Goal: Information Seeking & Learning: Learn about a topic

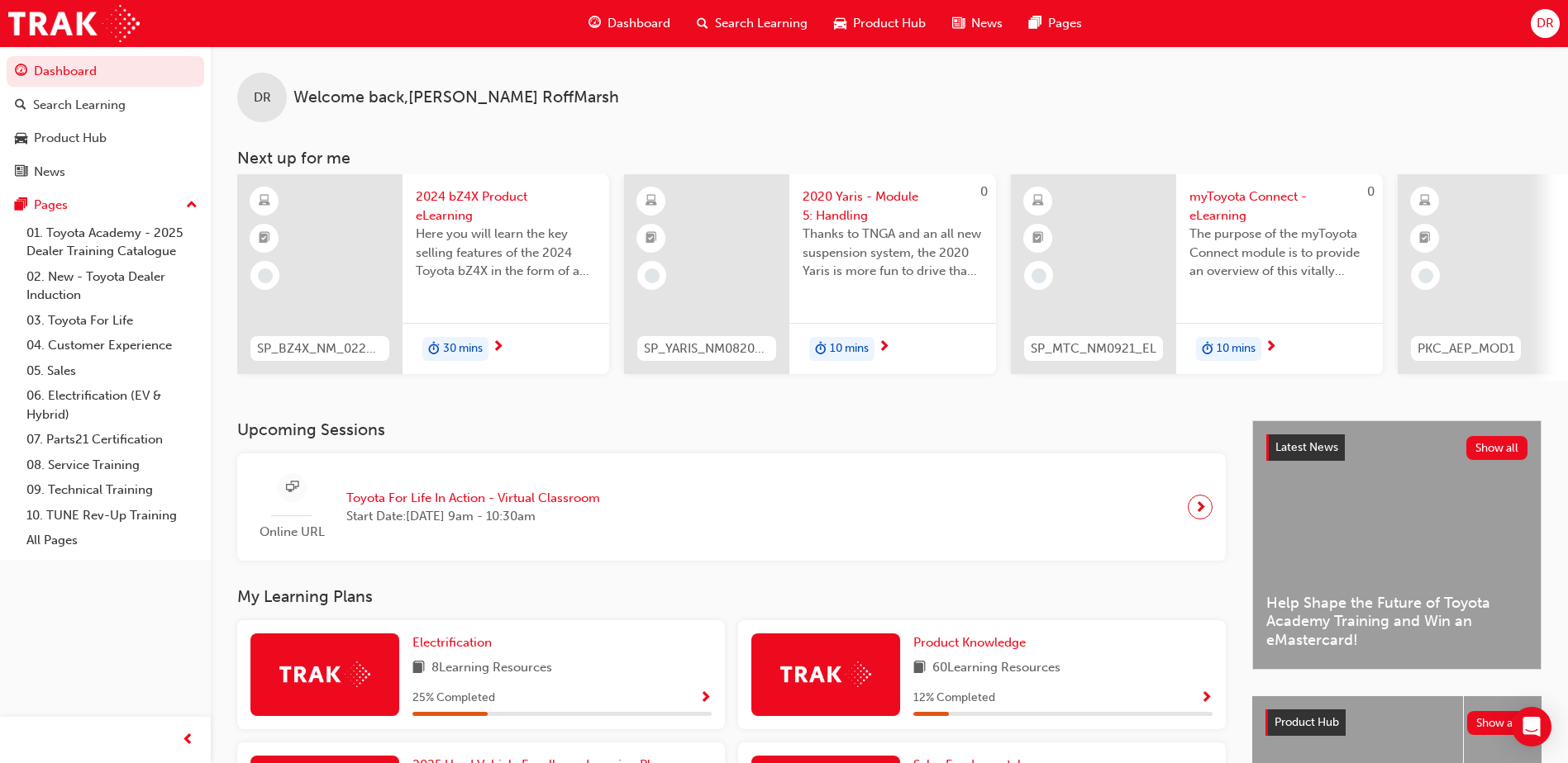
click at [773, 16] on span "Search Learning" at bounding box center [761, 23] width 93 height 19
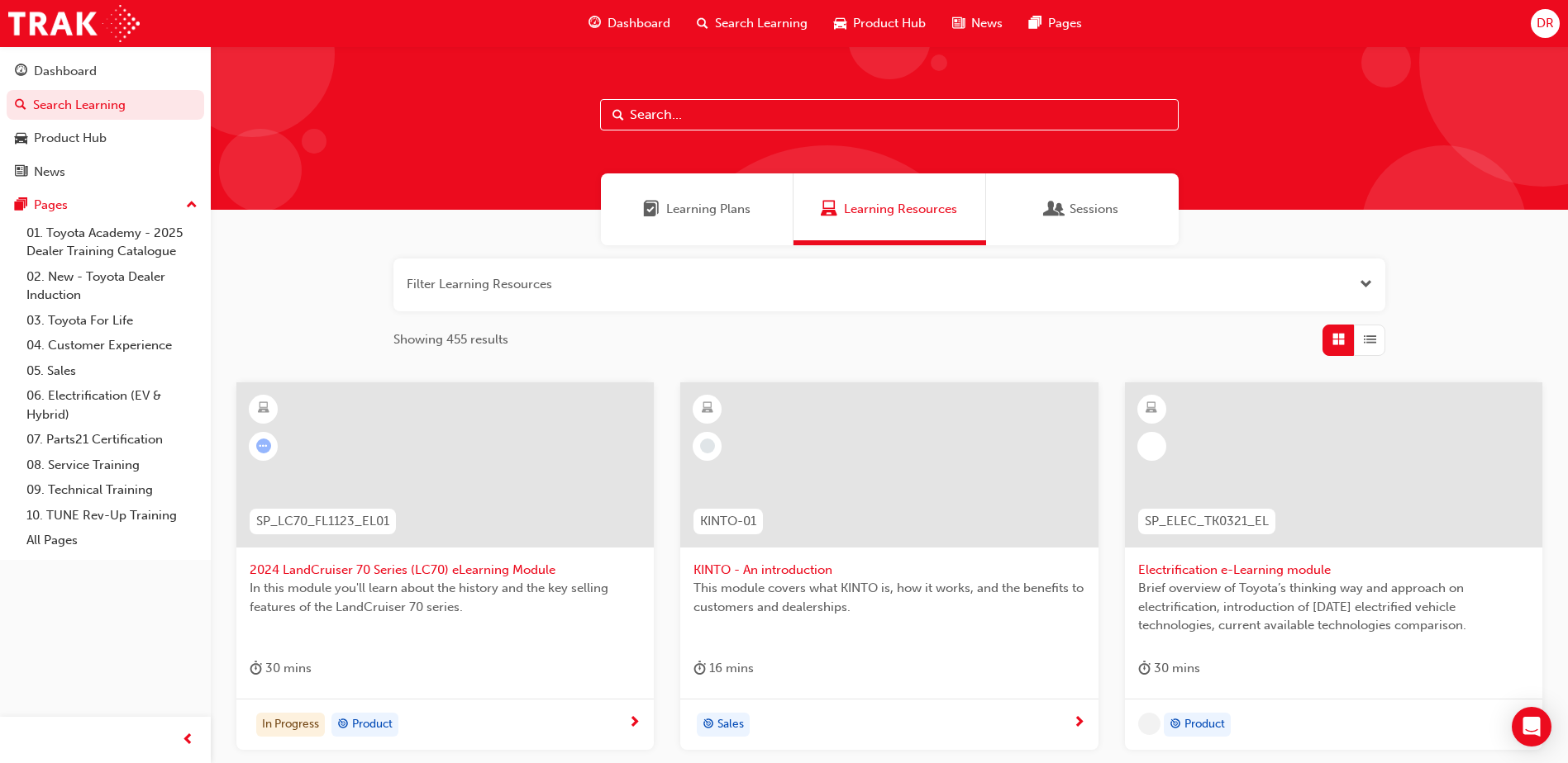
click at [664, 108] on input "text" at bounding box center [889, 114] width 579 height 32
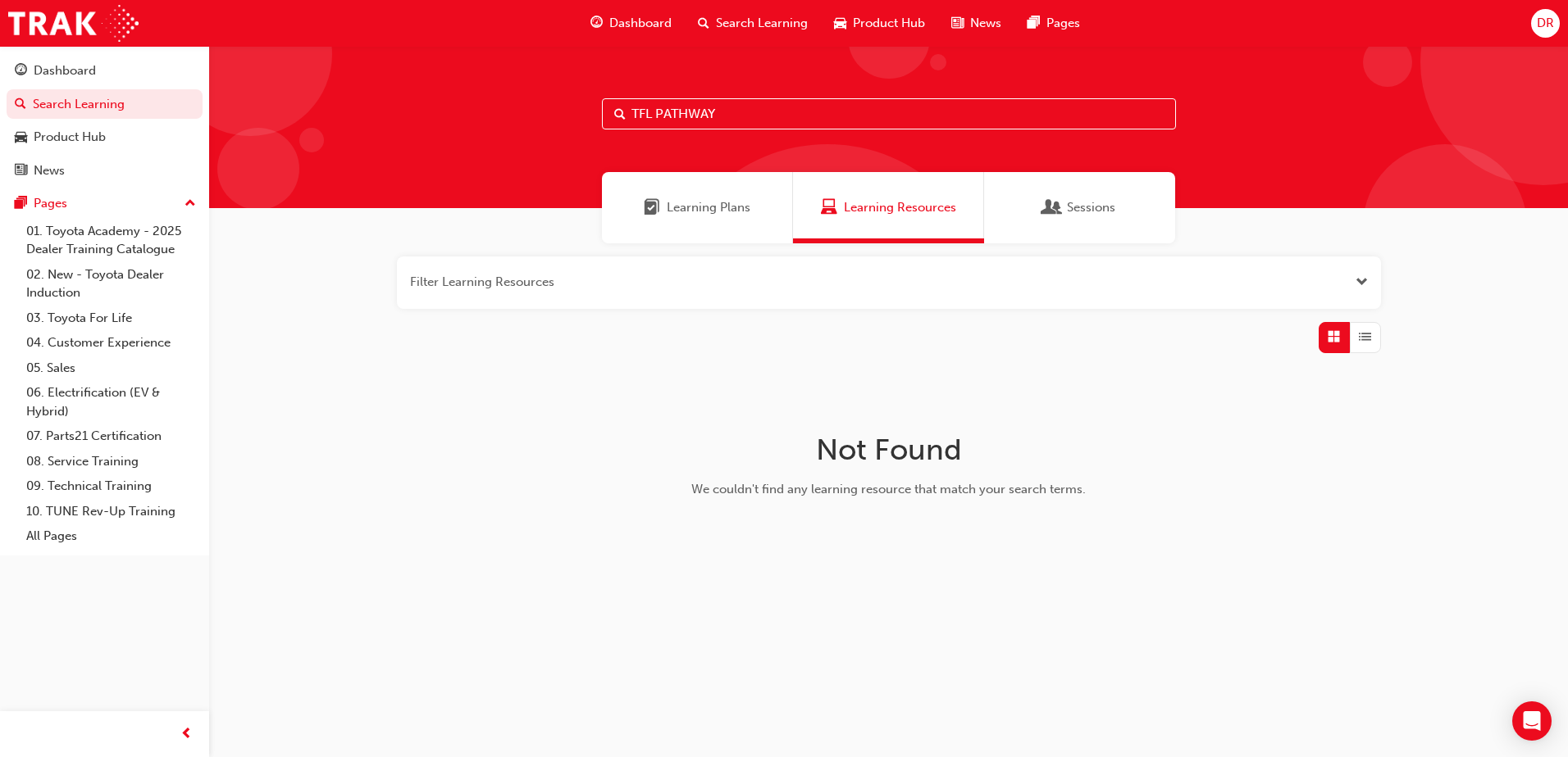
type input "TFL PATHWAY"
